Goal: Task Accomplishment & Management: Use online tool/utility

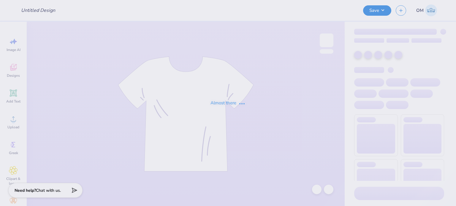
type input "Dress For success"
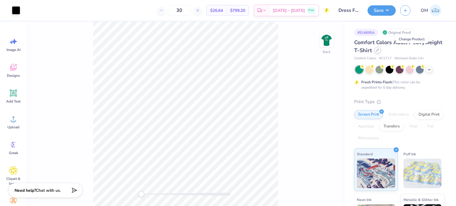
click at [381, 48] on div at bounding box center [377, 50] width 7 height 7
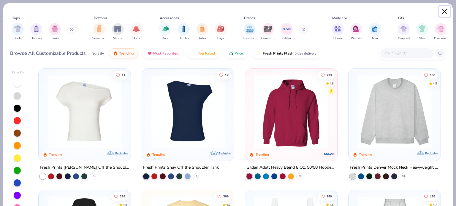
click at [443, 12] on button "Close" at bounding box center [444, 11] width 11 height 11
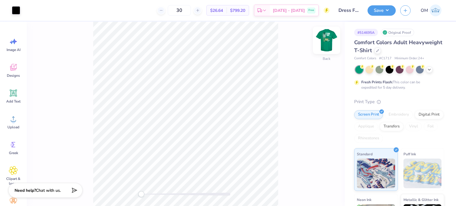
click at [320, 44] on img at bounding box center [327, 40] width 24 height 24
click at [321, 44] on img at bounding box center [327, 40] width 12 height 12
click at [427, 71] on icon at bounding box center [429, 69] width 5 height 5
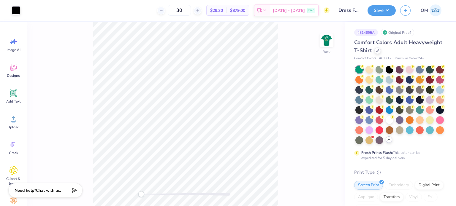
click at [197, 3] on div "30 $29.30 Per Item $879.00 Total Est. Delivery Oct 8 - 11 Free" at bounding box center [177, 10] width 305 height 21
click at [191, 11] on input "30" at bounding box center [179, 10] width 23 height 11
type input "3"
type input "024"
click at [379, 49] on icon at bounding box center [377, 50] width 3 height 3
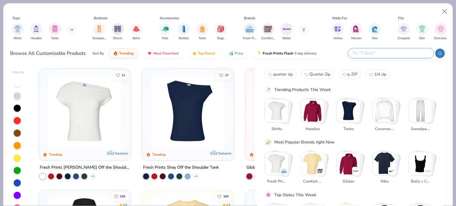
click at [402, 53] on input "text" at bounding box center [391, 53] width 78 height 7
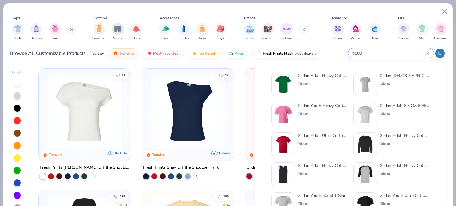
type input "g500"
click at [309, 80] on div "Gildan Adult Heavy Cotton T-Shirt Gildan" at bounding box center [322, 85] width 50 height 24
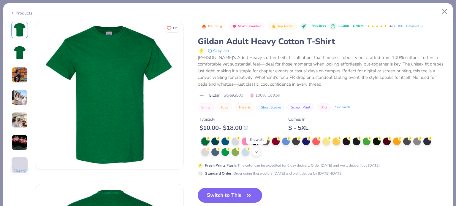
click at [258, 150] on icon at bounding box center [256, 152] width 5 height 5
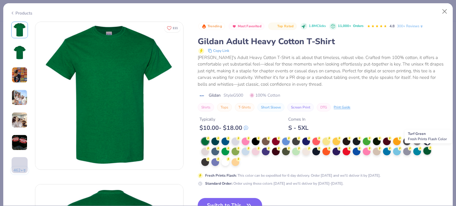
click at [429, 150] on div at bounding box center [427, 151] width 8 height 8
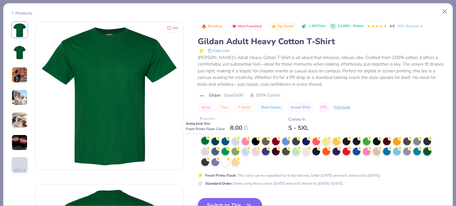
click at [205, 139] on div at bounding box center [205, 141] width 8 height 8
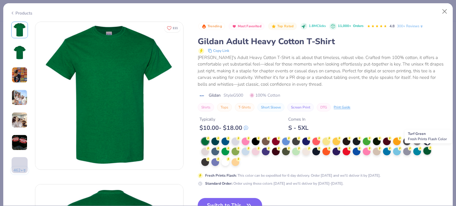
click at [427, 151] on div at bounding box center [427, 151] width 8 height 8
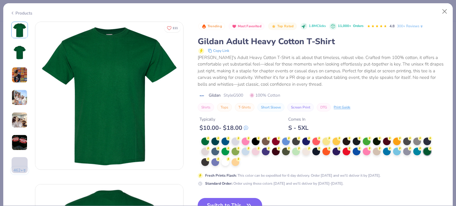
click at [223, 200] on button "Switch to This" at bounding box center [230, 205] width 64 height 15
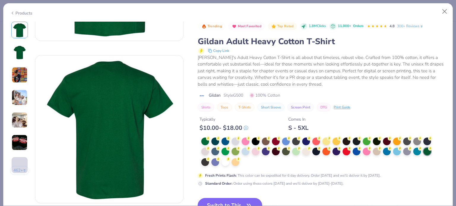
click at [214, 198] on button "Switch to This" at bounding box center [230, 205] width 64 height 15
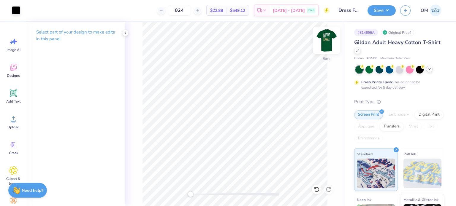
click at [328, 41] on img at bounding box center [327, 40] width 24 height 24
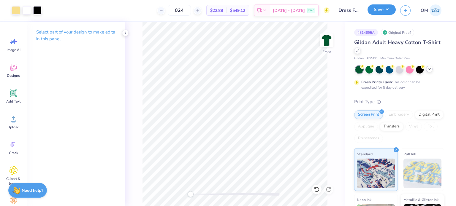
click at [382, 12] on button "Save" at bounding box center [381, 9] width 28 height 10
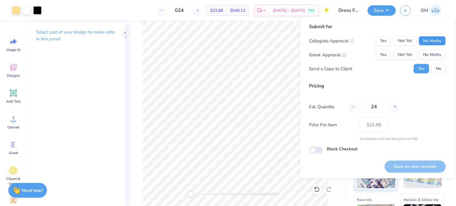
click at [428, 39] on button "No Marks" at bounding box center [432, 40] width 27 height 9
click at [387, 53] on button "Yes" at bounding box center [382, 54] width 15 height 9
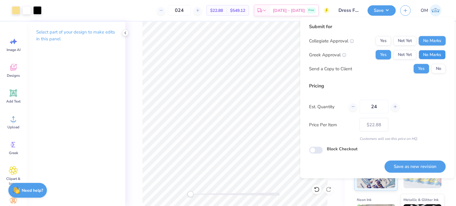
click at [444, 57] on button "No Marks" at bounding box center [432, 54] width 27 height 9
click at [438, 69] on button "No" at bounding box center [438, 68] width 14 height 9
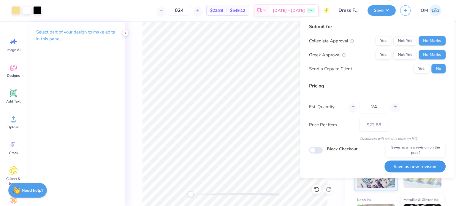
click at [400, 167] on button "Save as new revision" at bounding box center [414, 167] width 61 height 12
type input "$22.88"
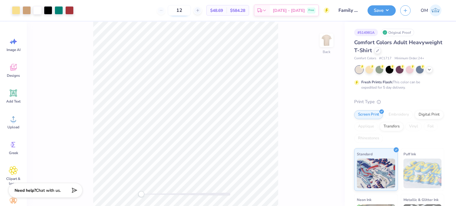
click at [191, 10] on input "12" at bounding box center [179, 10] width 23 height 11
type input "1"
type input "24"
click at [379, 50] on icon at bounding box center [377, 50] width 3 height 3
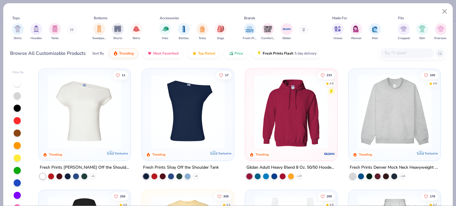
click at [392, 53] on input "text" at bounding box center [407, 53] width 46 height 7
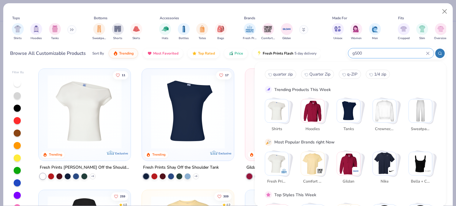
type input "g500"
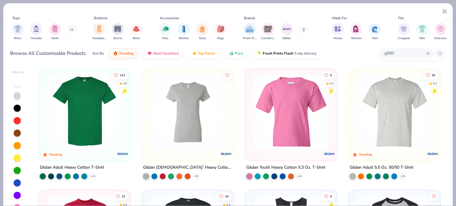
click at [64, 172] on div "Gildan Adult Heavy Cotton T-Shirt + 44" at bounding box center [84, 171] width 93 height 15
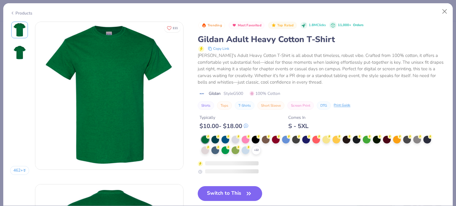
click at [256, 152] on div "+ 22" at bounding box center [256, 150] width 9 height 9
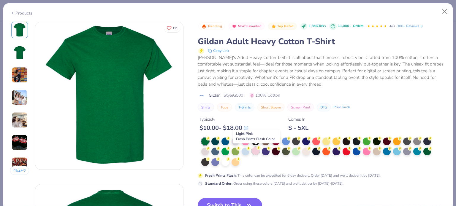
click at [257, 150] on div at bounding box center [256, 151] width 8 height 8
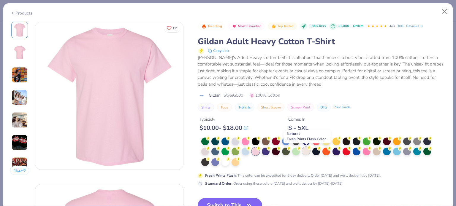
click at [309, 151] on div at bounding box center [306, 151] width 8 height 8
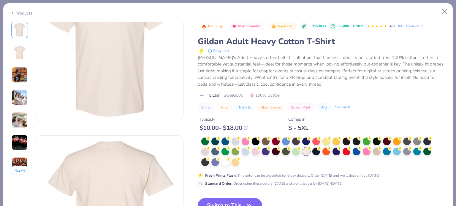
scroll to position [49, 0]
click at [225, 200] on button "Switch to This" at bounding box center [230, 205] width 64 height 15
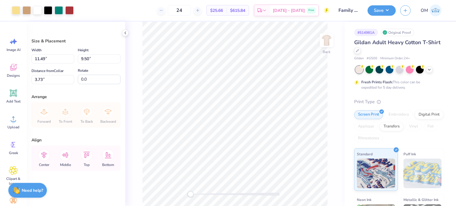
type input "3.00"
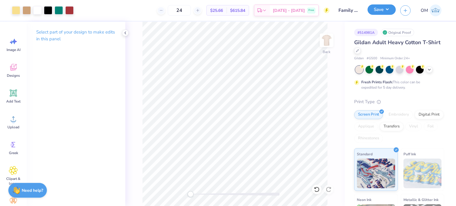
click at [378, 10] on button "Save" at bounding box center [381, 9] width 28 height 10
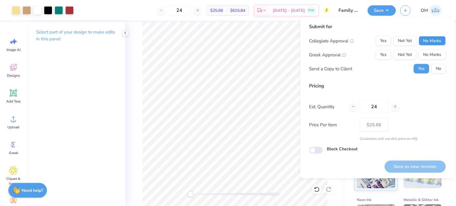
click at [421, 38] on button "No Marks" at bounding box center [432, 40] width 27 height 9
click at [383, 60] on div "Collegiate Approval Yes Not Yet No Marks Greek Approval Yes Not Yet No Marks Se…" at bounding box center [377, 54] width 137 height 37
click at [383, 58] on button "Yes" at bounding box center [382, 54] width 15 height 9
click at [401, 163] on button "Save as new revision" at bounding box center [414, 167] width 61 height 12
type input "$25.66"
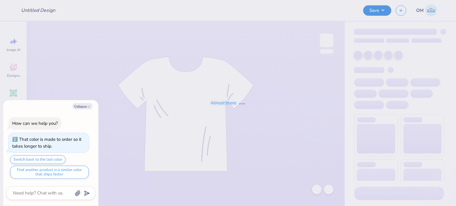
type input "Leggings"
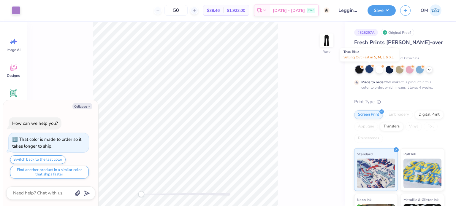
click at [367, 69] on div at bounding box center [369, 69] width 8 height 8
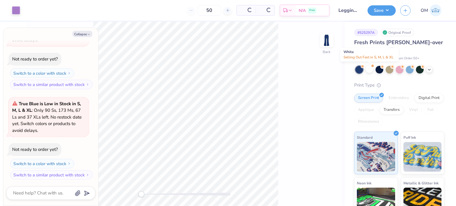
scroll to position [145, 0]
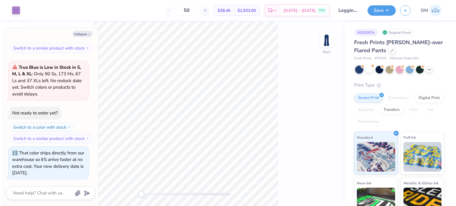
click at [241, 206] on html "Art colors 50 $38.46 Per Item $1,923.00 Total Est. Delivery Oct 8 - 11 Free Des…" at bounding box center [228, 103] width 456 height 206
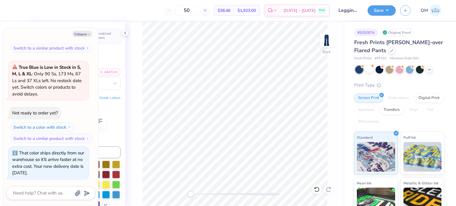
type textarea "x"
type input "0.0"
click at [381, 7] on button "Save" at bounding box center [381, 9] width 28 height 10
type textarea "x"
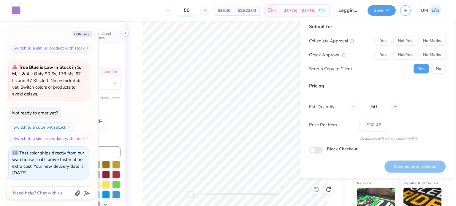
click at [198, 9] on input "50" at bounding box center [186, 10] width 23 height 11
type input "5"
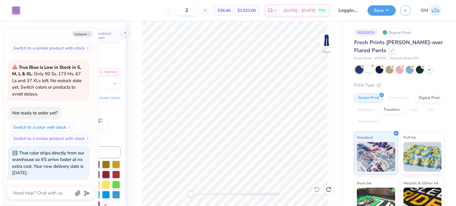
type input "24"
type textarea "x"
type input "50"
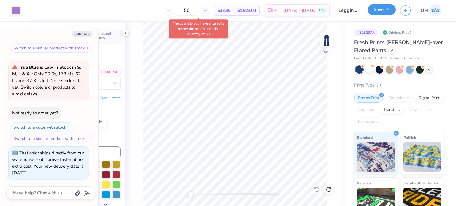
click at [370, 9] on button "Save" at bounding box center [381, 9] width 28 height 10
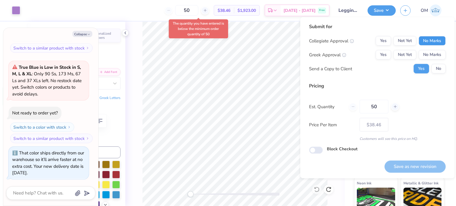
click at [428, 42] on button "No Marks" at bounding box center [432, 40] width 27 height 9
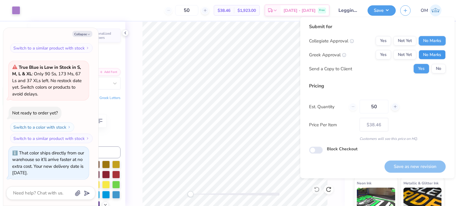
click at [430, 51] on button "No Marks" at bounding box center [432, 54] width 27 height 9
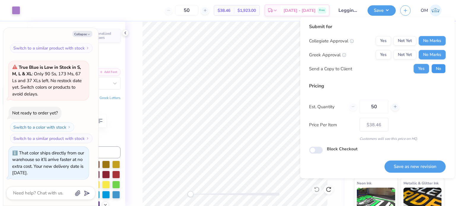
click at [438, 68] on button "No" at bounding box center [438, 68] width 14 height 9
click at [392, 55] on div "Yes Not Yet No Marks" at bounding box center [410, 54] width 70 height 9
click at [387, 54] on button "Yes" at bounding box center [382, 54] width 15 height 9
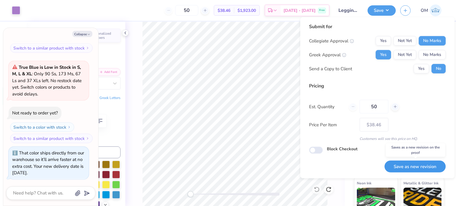
click at [404, 166] on button "Save as new revision" at bounding box center [414, 167] width 61 height 12
type textarea "x"
type input "– –"
type textarea "x"
type input "$38.46"
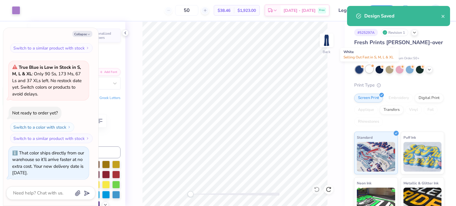
click at [369, 66] on div at bounding box center [369, 69] width 8 height 8
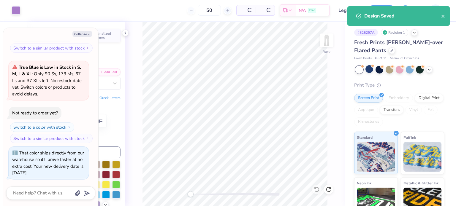
scroll to position [235, 0]
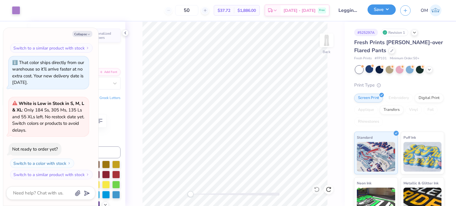
click at [385, 11] on button "Save" at bounding box center [381, 9] width 28 height 10
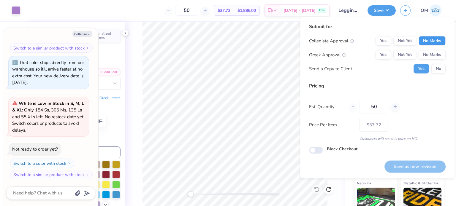
click at [439, 40] on button "No Marks" at bounding box center [432, 40] width 27 height 9
click at [435, 52] on button "No Marks" at bounding box center [432, 54] width 27 height 9
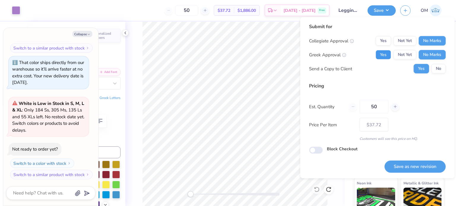
click at [383, 53] on button "Yes" at bounding box center [382, 54] width 15 height 9
click at [401, 172] on button "Save as new revision" at bounding box center [414, 167] width 61 height 12
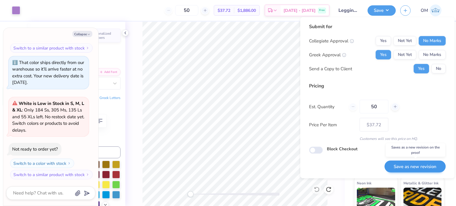
type textarea "x"
type input "– –"
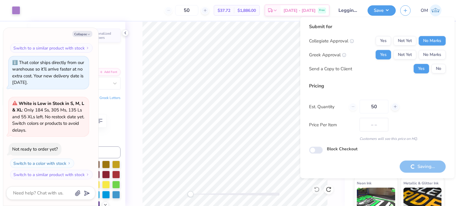
type textarea "x"
type input "$37.72"
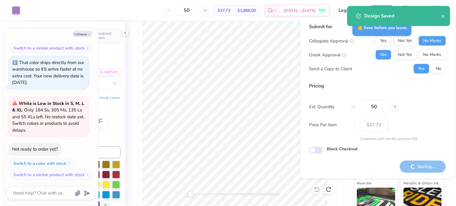
type textarea "x"
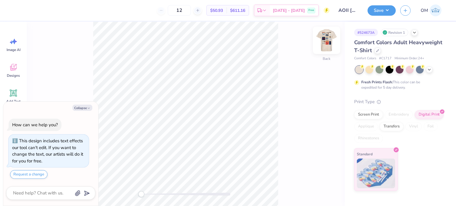
click at [328, 52] on div at bounding box center [326, 40] width 27 height 27
click at [367, 114] on div "Screen Print" at bounding box center [368, 114] width 29 height 9
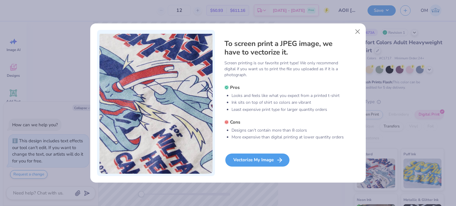
click at [243, 160] on div "Vectorize My Image" at bounding box center [257, 160] width 64 height 13
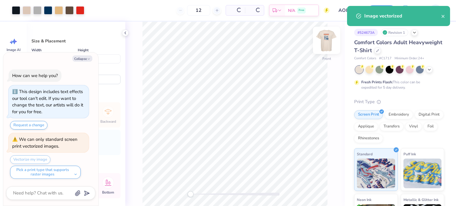
type textarea "x"
click at [191, 11] on input "12" at bounding box center [179, 10] width 23 height 11
type input "1"
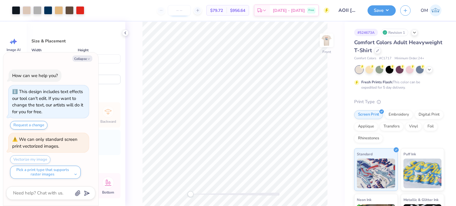
type textarea "x"
type input "0"
type textarea "x"
type input "048"
type textarea "x"
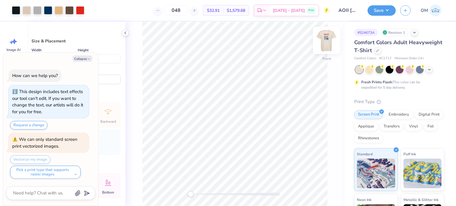
type input "048"
click at [329, 39] on img at bounding box center [327, 40] width 24 height 24
type textarea "x"
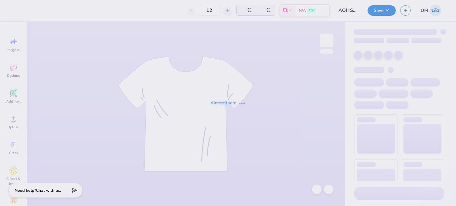
type input "1"
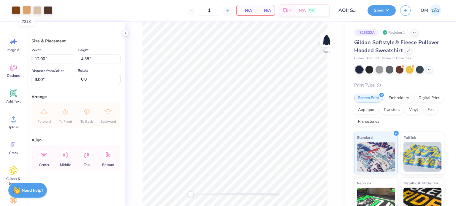
click at [29, 10] on div at bounding box center [27, 10] width 8 height 8
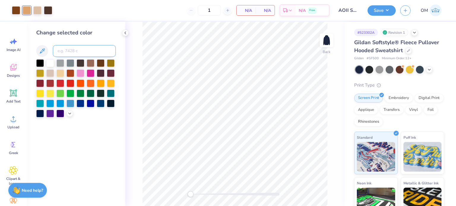
click at [81, 53] on input at bounding box center [84, 51] width 63 height 12
type input "725"
click at [125, 31] on icon at bounding box center [125, 33] width 5 height 5
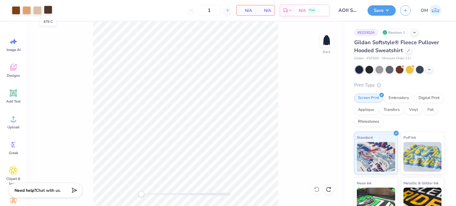
click at [45, 8] on div at bounding box center [48, 10] width 8 height 8
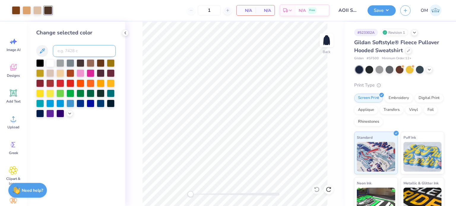
click at [66, 51] on input at bounding box center [84, 51] width 63 height 12
type input "725"
click at [126, 34] on icon at bounding box center [125, 33] width 5 height 5
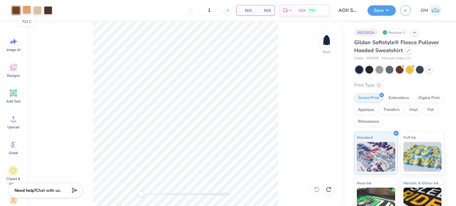
click at [26, 9] on div at bounding box center [27, 10] width 8 height 8
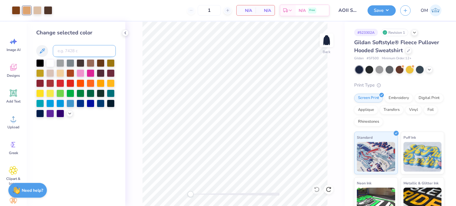
click at [104, 53] on input at bounding box center [84, 51] width 63 height 12
type input "4675"
click at [125, 32] on polyline at bounding box center [125, 33] width 1 height 2
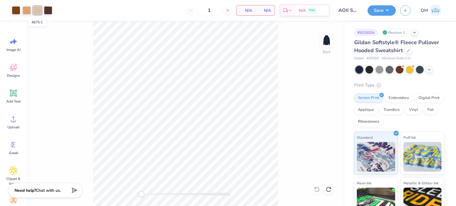
click at [34, 11] on div at bounding box center [37, 10] width 8 height 8
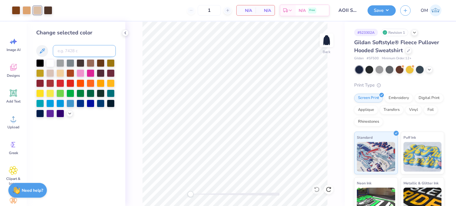
click at [64, 54] on input at bounding box center [84, 51] width 63 height 12
type input "721"
click at [127, 32] on icon at bounding box center [125, 33] width 5 height 5
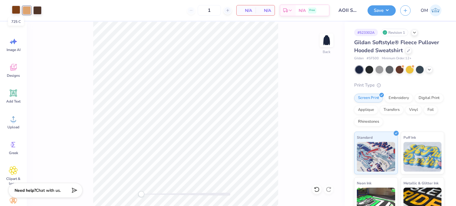
click at [15, 10] on div at bounding box center [16, 10] width 8 height 8
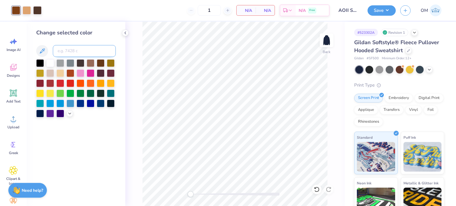
click at [70, 50] on input at bounding box center [84, 51] width 63 height 12
type input "476"
